Goal: Information Seeking & Learning: Check status

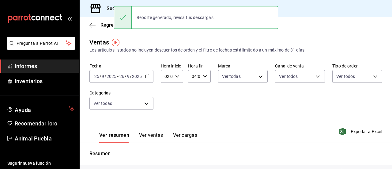
click at [196, 98] on div "Fecha [DATE] [DATE] - [DATE] [DATE] Hora inicio 02:00 Hora inicio Hora fin 04:0…" at bounding box center [235, 90] width 293 height 54
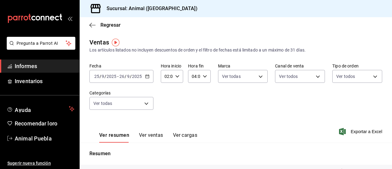
click at [193, 107] on div "Fecha [DATE] [DATE] - [DATE] [DATE] Hora inicio 02:00 Hora inicio Hora fin 04:0…" at bounding box center [235, 90] width 293 height 54
click at [49, 69] on span "Informes" at bounding box center [45, 66] width 60 height 8
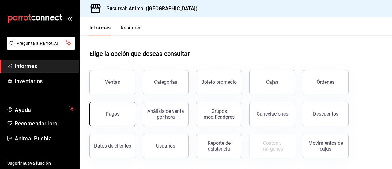
click at [129, 115] on button "Pagos" at bounding box center [112, 114] width 46 height 24
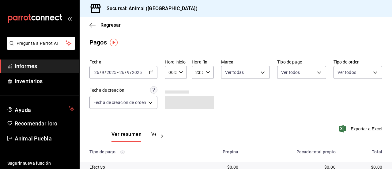
click at [152, 70] on icon "button" at bounding box center [151, 72] width 4 height 4
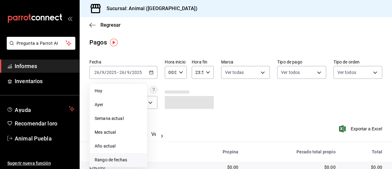
click at [113, 158] on font "Rango de fechas" at bounding box center [111, 159] width 32 height 5
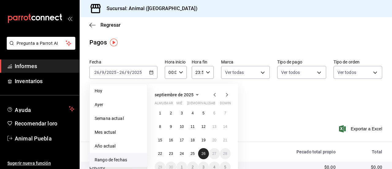
click at [204, 154] on font "26" at bounding box center [203, 153] width 4 height 4
click at [193, 155] on font "25" at bounding box center [192, 153] width 4 height 4
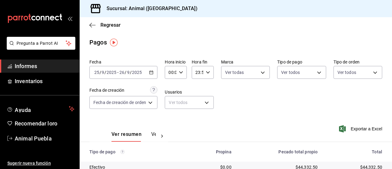
click at [152, 71] on icon "button" at bounding box center [151, 72] width 4 height 4
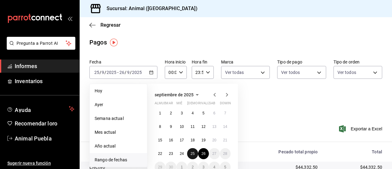
click at [190, 152] on font "25" at bounding box center [192, 153] width 4 height 4
click at [206, 152] on button "26" at bounding box center [203, 153] width 11 height 11
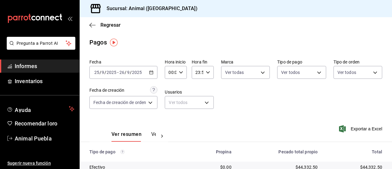
click at [181, 71] on icon "button" at bounding box center [181, 72] width 4 height 4
click at [171, 86] on font "00" at bounding box center [170, 87] width 5 height 5
click at [169, 91] on font "02" at bounding box center [170, 92] width 5 height 5
type input "02:00"
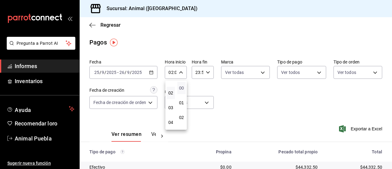
click at [181, 87] on font "00" at bounding box center [181, 87] width 5 height 5
click at [209, 73] on div at bounding box center [196, 84] width 392 height 169
click at [208, 71] on icon "button" at bounding box center [208, 72] width 4 height 4
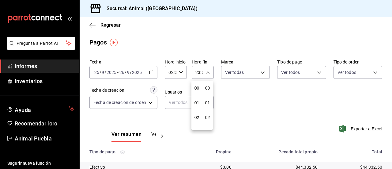
scroll to position [833, 0]
click at [196, 92] on font "21" at bounding box center [196, 92] width 5 height 5
type input "21:59"
click at [196, 88] on font "00" at bounding box center [196, 87] width 5 height 5
click at [208, 94] on font "57" at bounding box center [207, 92] width 5 height 5
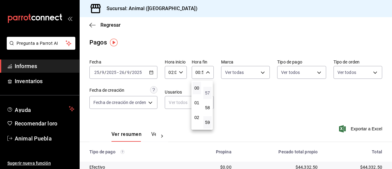
type input "00:57"
click at [207, 96] on font "04" at bounding box center [207, 97] width 5 height 5
type input "00:04"
click at [206, 98] on font "04" at bounding box center [207, 97] width 5 height 5
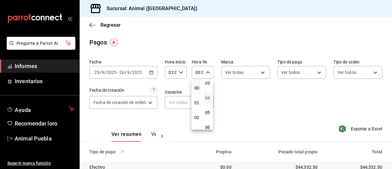
click at [206, 98] on font "04" at bounding box center [207, 97] width 5 height 5
click at [239, 93] on div at bounding box center [196, 84] width 392 height 169
click at [209, 74] on icon "button" at bounding box center [208, 72] width 4 height 4
click at [198, 87] on font "00" at bounding box center [196, 87] width 5 height 5
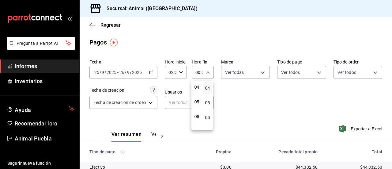
scroll to position [61, 0]
click at [196, 83] on font "04" at bounding box center [196, 85] width 5 height 5
type input "04:04"
click at [206, 87] on font "04" at bounding box center [207, 87] width 5 height 5
click at [205, 85] on button "00" at bounding box center [207, 88] width 8 height 12
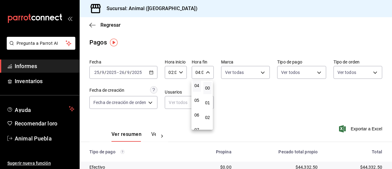
type input "04:00"
click at [240, 87] on div at bounding box center [196, 84] width 392 height 169
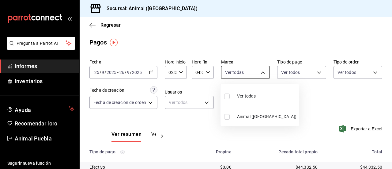
click at [261, 74] on body "Pregunta a Parrot AI Informes Inventarios Ayuda Recomendar loro Animal Puebla S…" at bounding box center [196, 84] width 392 height 169
click at [251, 95] on font "Ver todas" at bounding box center [246, 95] width 19 height 5
type input "96838179-8fbb-4073-aae3-1789726318c8"
checkbox input "true"
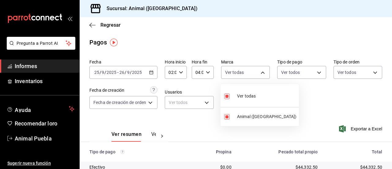
click at [315, 73] on div at bounding box center [196, 84] width 392 height 169
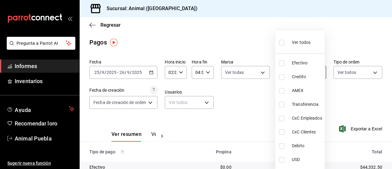
click at [315, 72] on body "Pregunta a Parrot AI Informes Inventarios Ayuda Recomendar loro Animal Puebla S…" at bounding box center [196, 84] width 392 height 169
click at [306, 41] on font "Ver todos" at bounding box center [301, 42] width 19 height 5
type input "406eaf07-0ba3-476d-b4b3-558a4329142f,8fae7823-7282-42ef-92d0-8abdc0a1b7d2,68543…"
checkbox input "true"
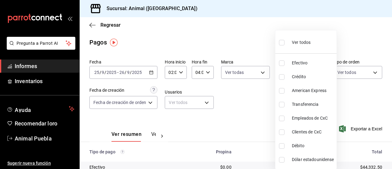
checkbox input "true"
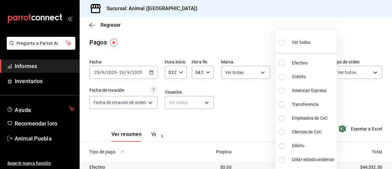
checkbox input "true"
click at [245, 111] on div at bounding box center [196, 84] width 392 height 169
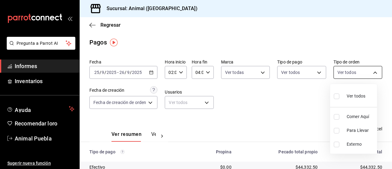
click at [368, 73] on body "Pregunta a Parrot AI Informes Inventarios Ayuda Recomendar loro Animal Puebla S…" at bounding box center [196, 84] width 392 height 169
click at [353, 98] on font "Ver todos" at bounding box center [356, 95] width 19 height 5
type input "89cc3392-1a89-49ed-91c4-e66ea58282e1,025cf6ae-25b7-4698-bb98-3d77af74a196,EXTER…"
checkbox input "true"
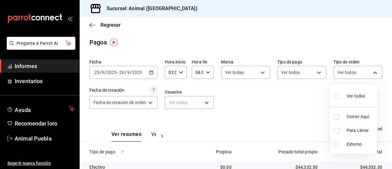
checkbox input "true"
click at [299, 104] on div at bounding box center [196, 84] width 392 height 169
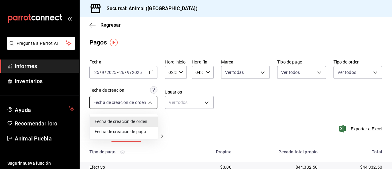
click at [151, 102] on body "Pregunta a Parrot AI Informes Inventarios Ayuda Recomendar loro Animal Puebla S…" at bounding box center [196, 84] width 392 height 169
click at [151, 102] on div at bounding box center [196, 84] width 392 height 169
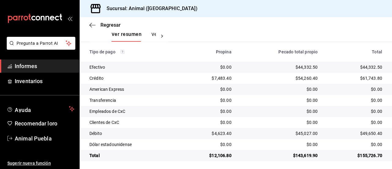
scroll to position [102, 0]
